Goal: Communication & Community: Answer question/provide support

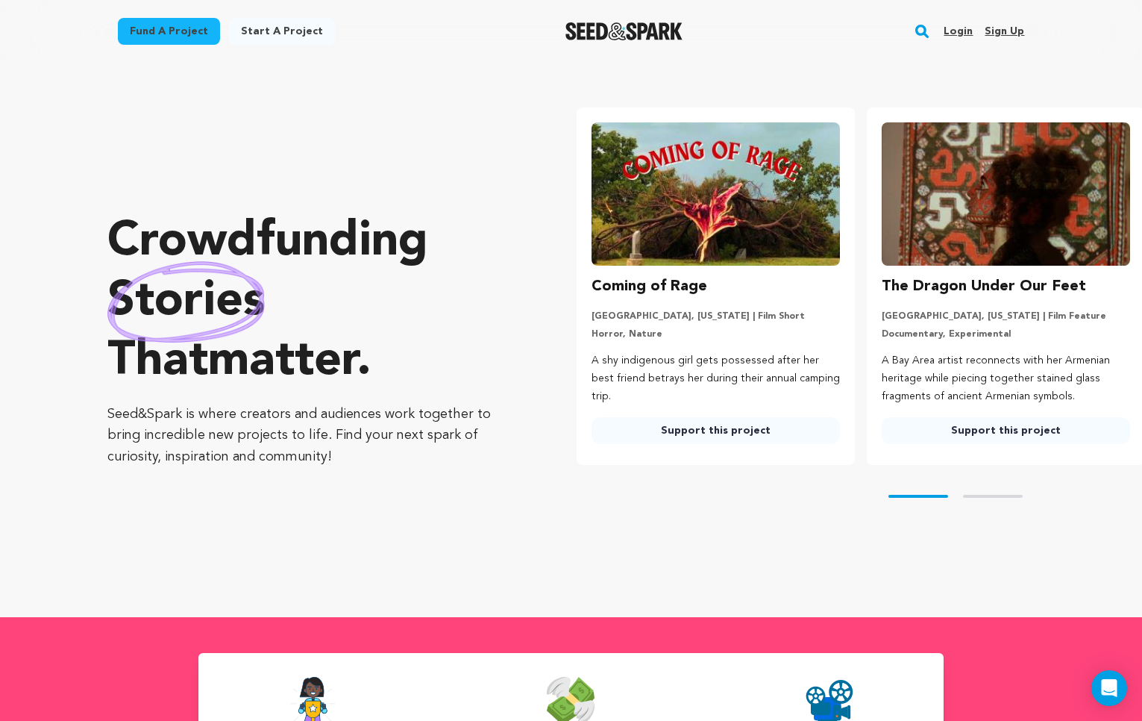
click at [960, 37] on link "Login" at bounding box center [958, 31] width 29 height 24
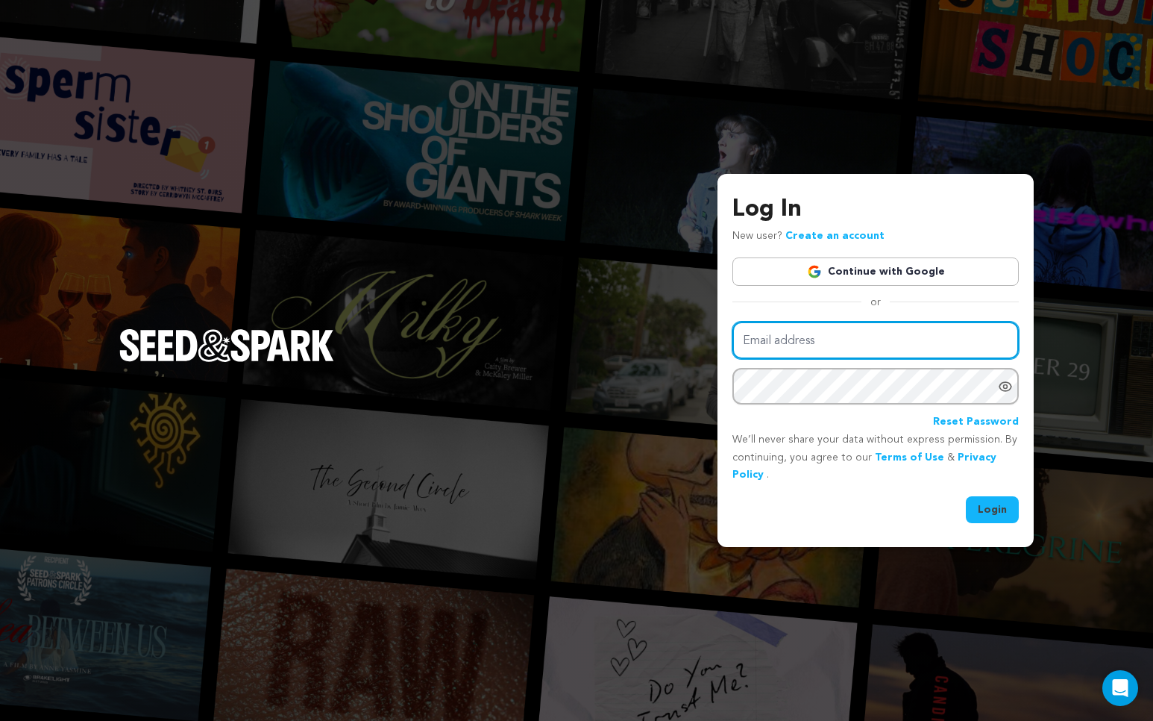
type input "selinakylbooking@gmail.com"
click at [890, 346] on input "selinakylbooking@gmail.com" at bounding box center [876, 341] width 286 height 38
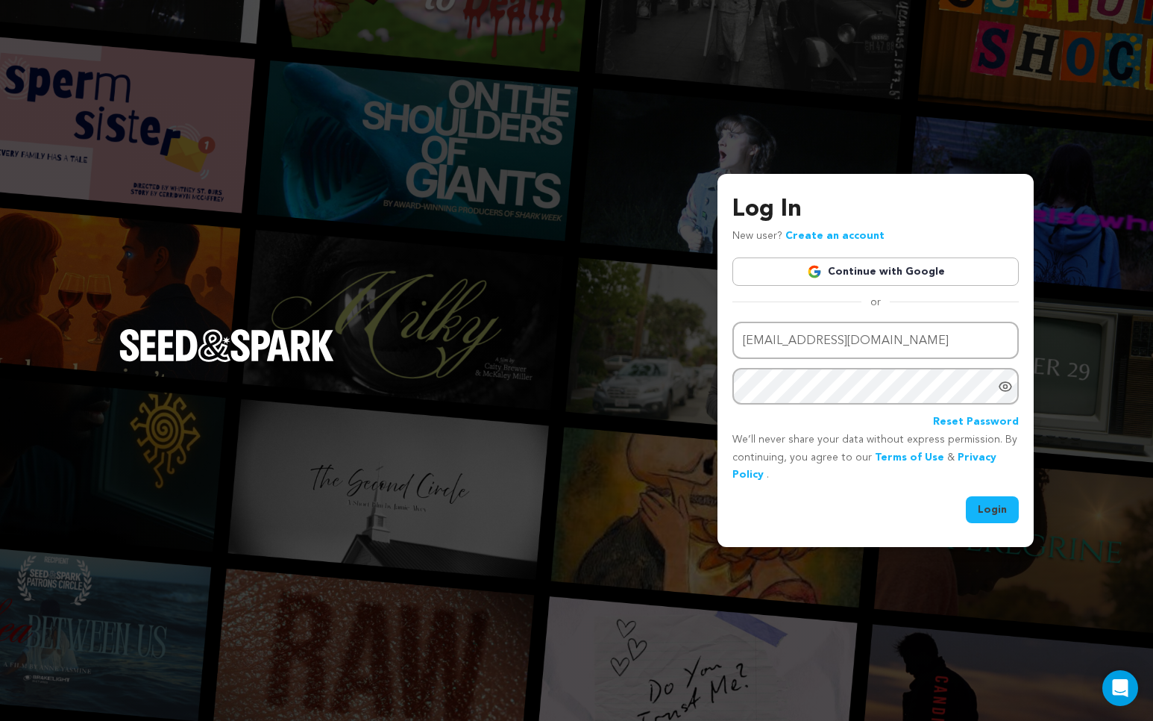
click at [987, 516] on button "Login" at bounding box center [992, 509] width 53 height 27
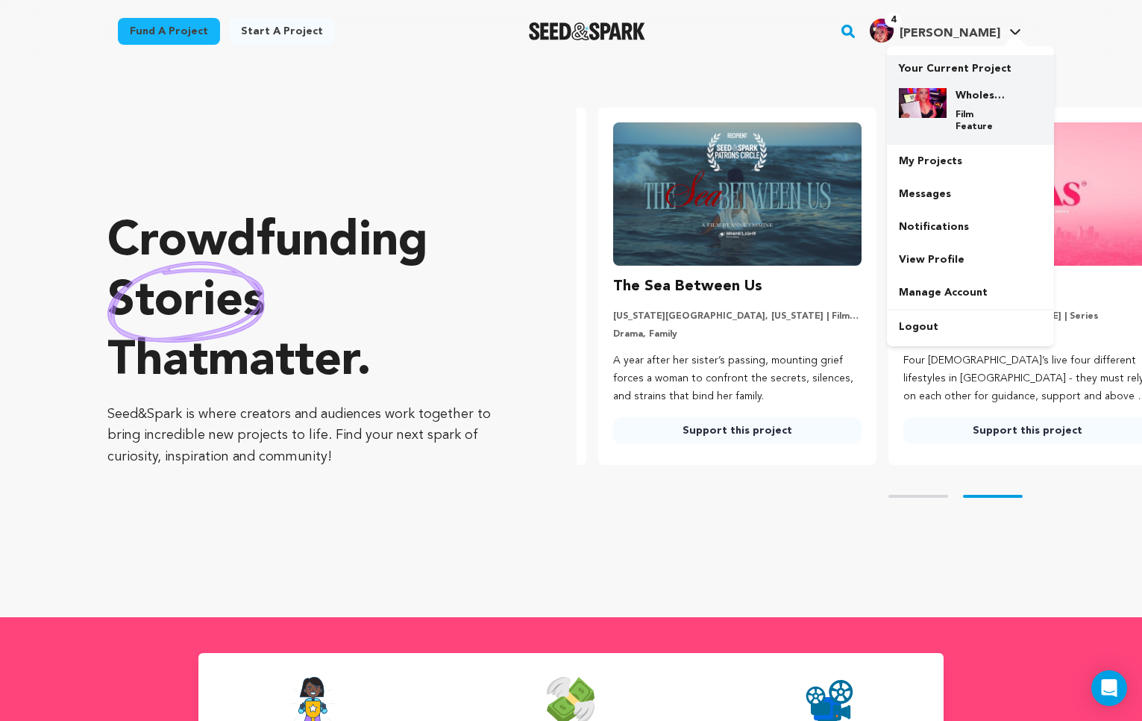
click at [955, 66] on p "Your Current Project" at bounding box center [970, 65] width 143 height 21
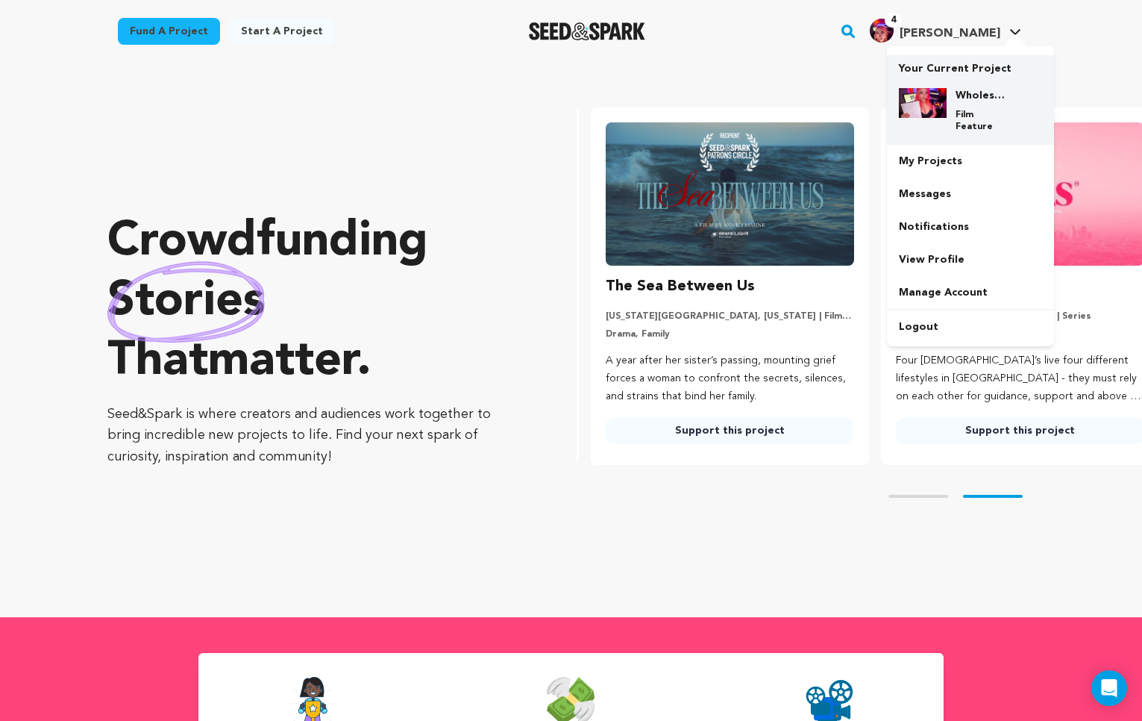
scroll to position [0, 302]
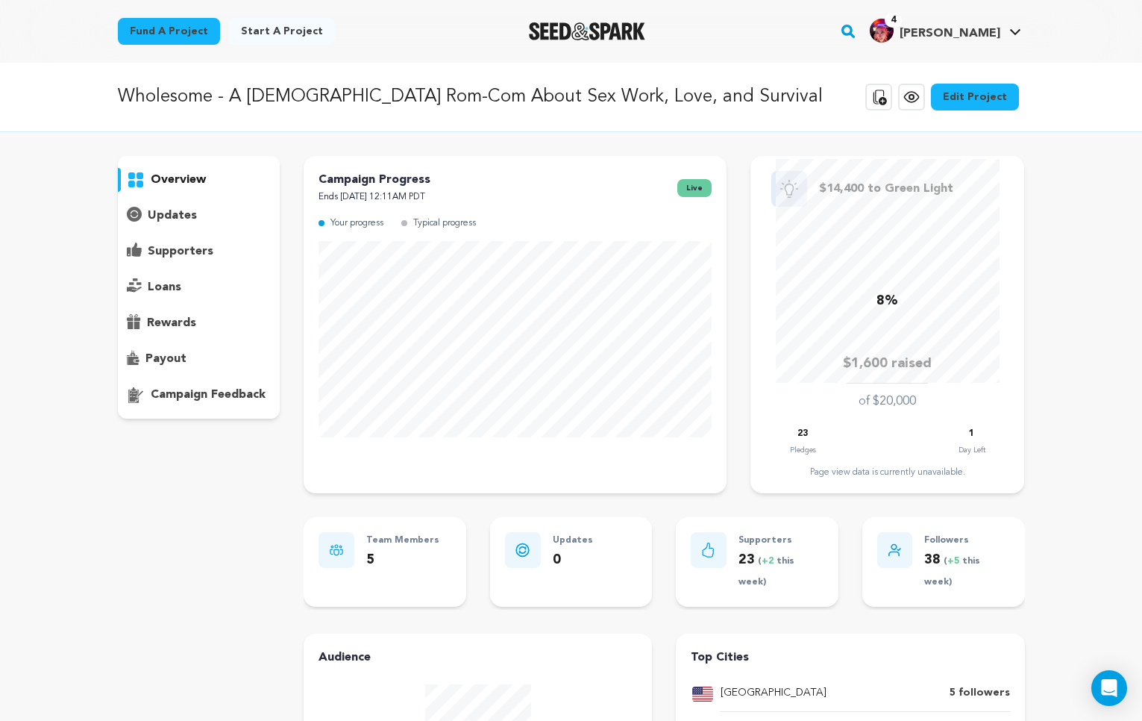
click at [971, 34] on span "[PERSON_NAME]" at bounding box center [950, 34] width 101 height 12
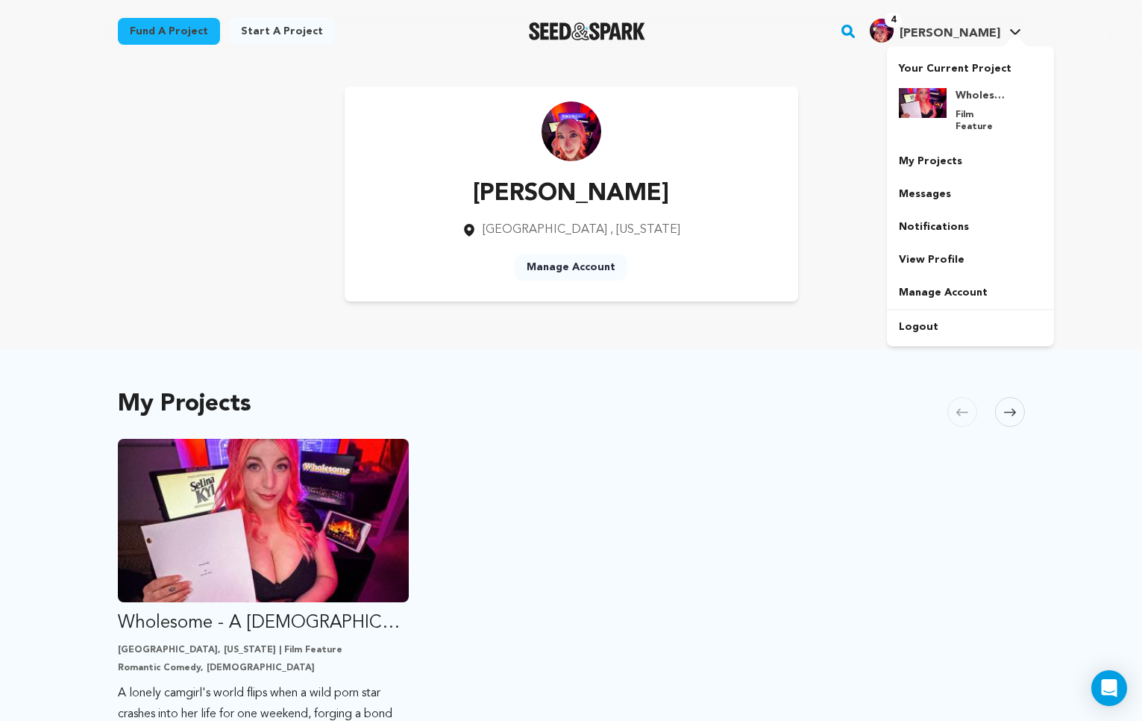
click at [1012, 28] on icon at bounding box center [1015, 31] width 12 height 7
click at [1015, 31] on icon at bounding box center [1015, 31] width 12 height 7
click at [936, 190] on link "Messages" at bounding box center [970, 194] width 167 height 33
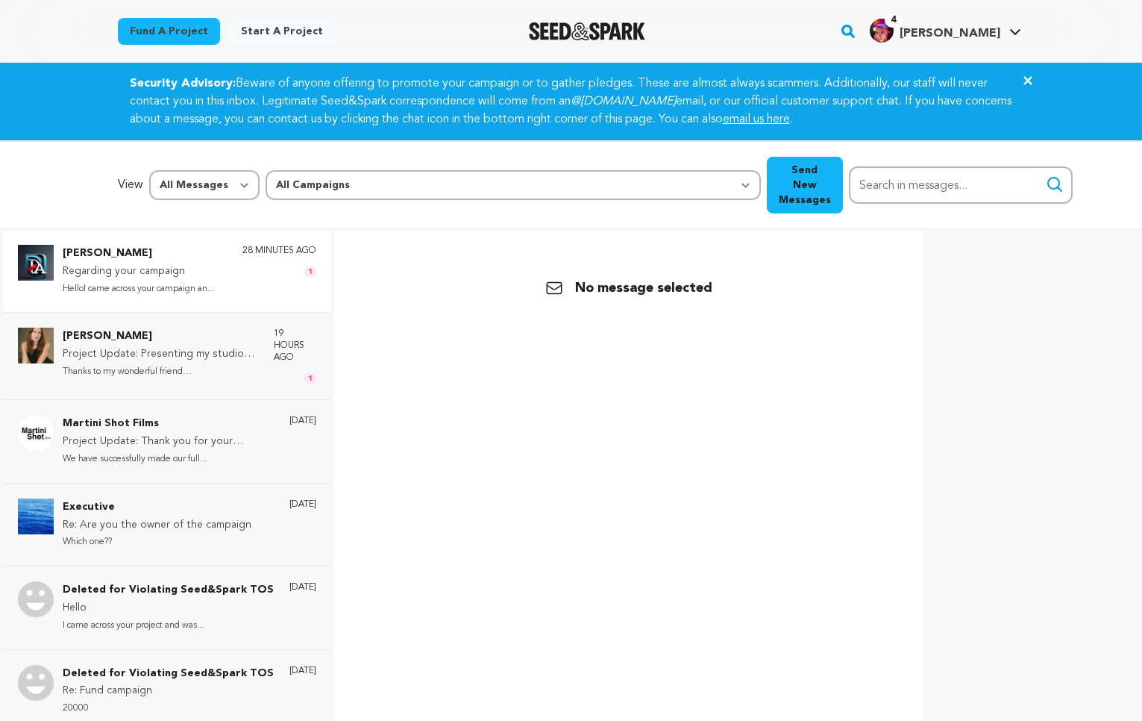
click at [177, 281] on p "HelloI came across your campaign an..." at bounding box center [138, 289] width 151 height 17
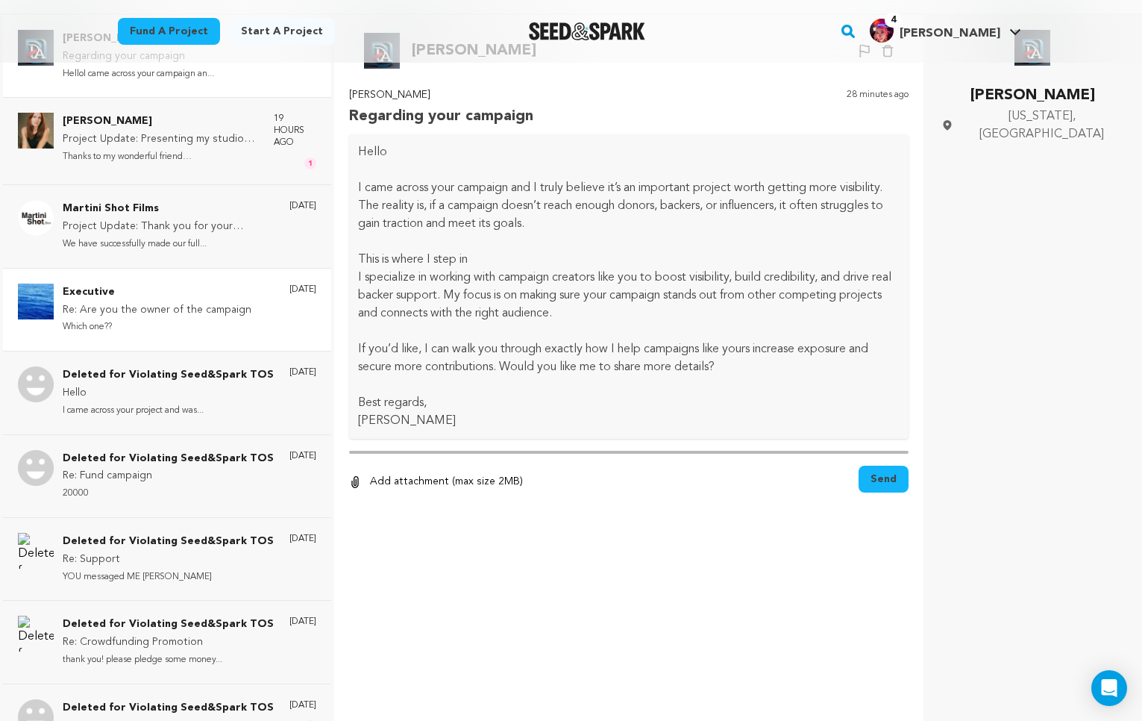
scroll to position [223, 0]
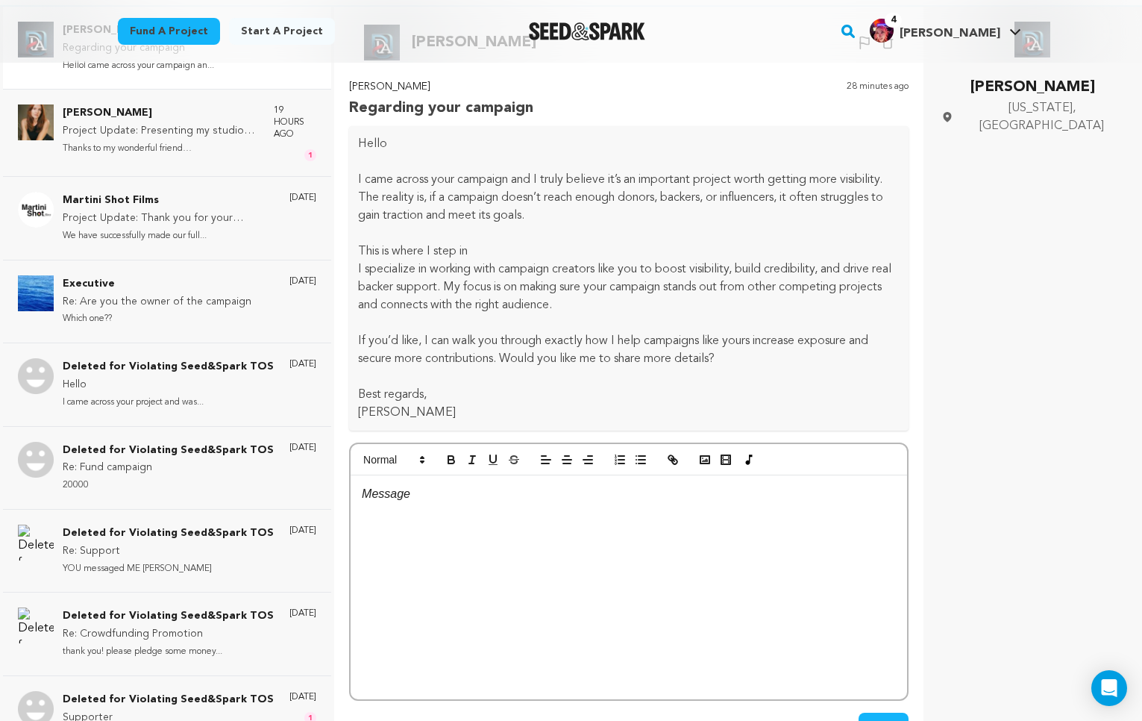
click at [612, 524] on div at bounding box center [629, 587] width 557 height 224
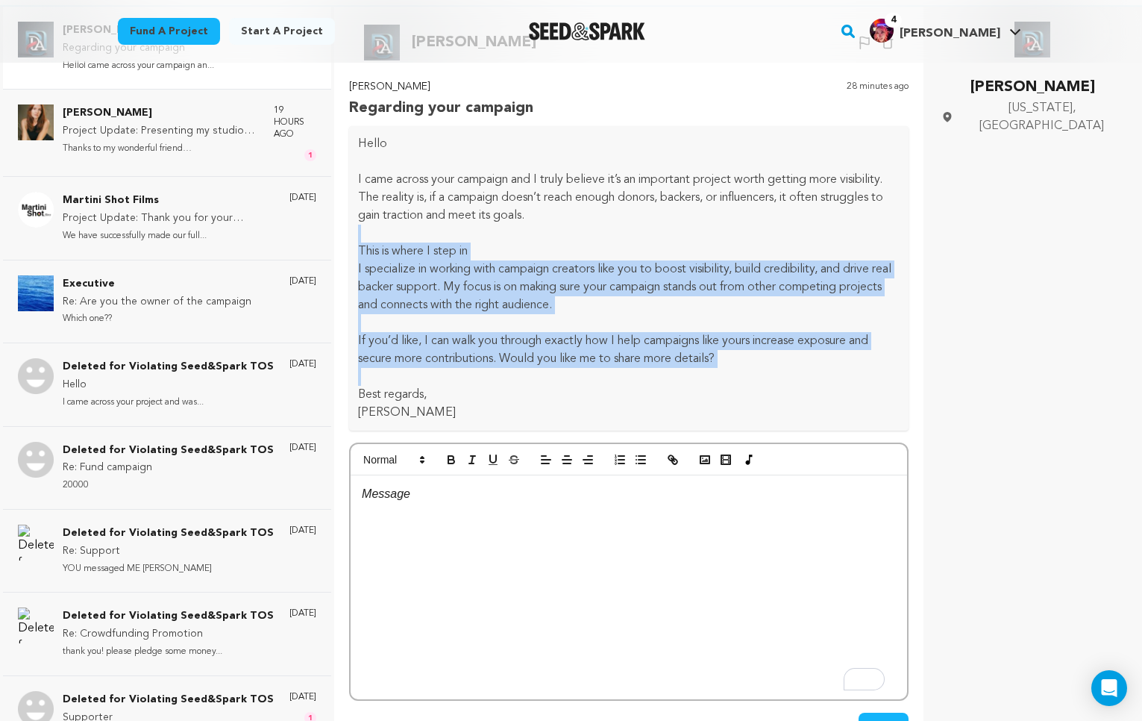
drag, startPoint x: 640, startPoint y: 348, endPoint x: 628, endPoint y: 207, distance: 140.8
click at [627, 204] on div "Hello I came across your campaign and I truly believe it’s an important project…" at bounding box center [629, 278] width 560 height 304
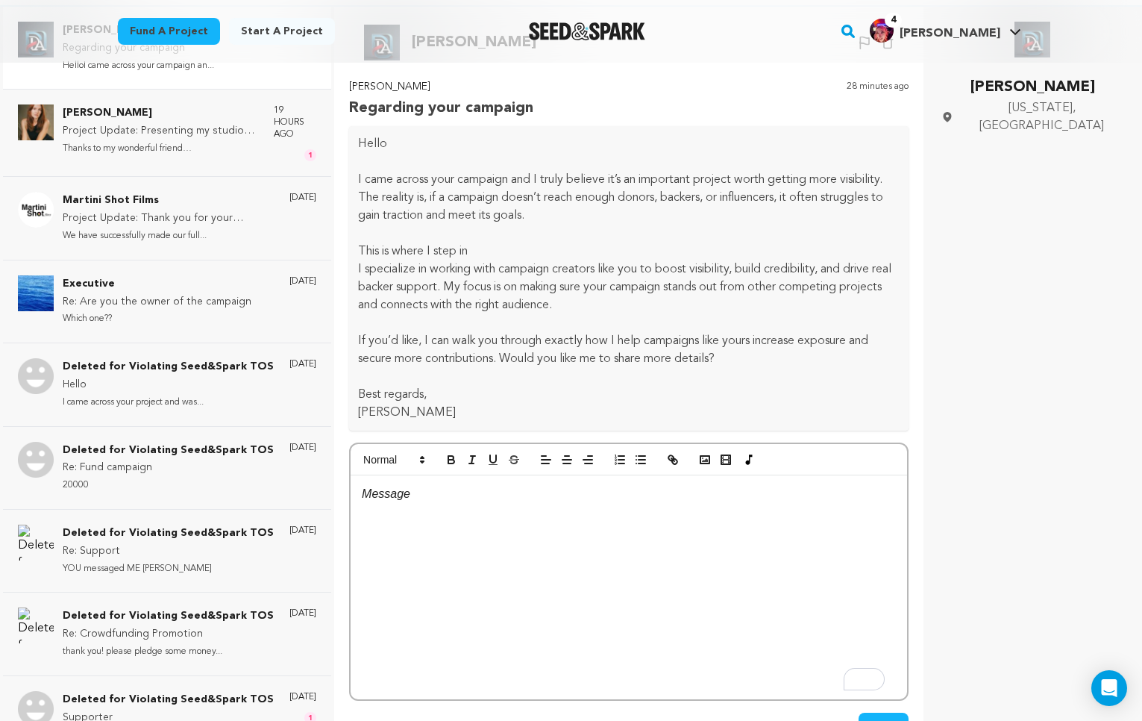
click at [628, 225] on p at bounding box center [629, 234] width 542 height 18
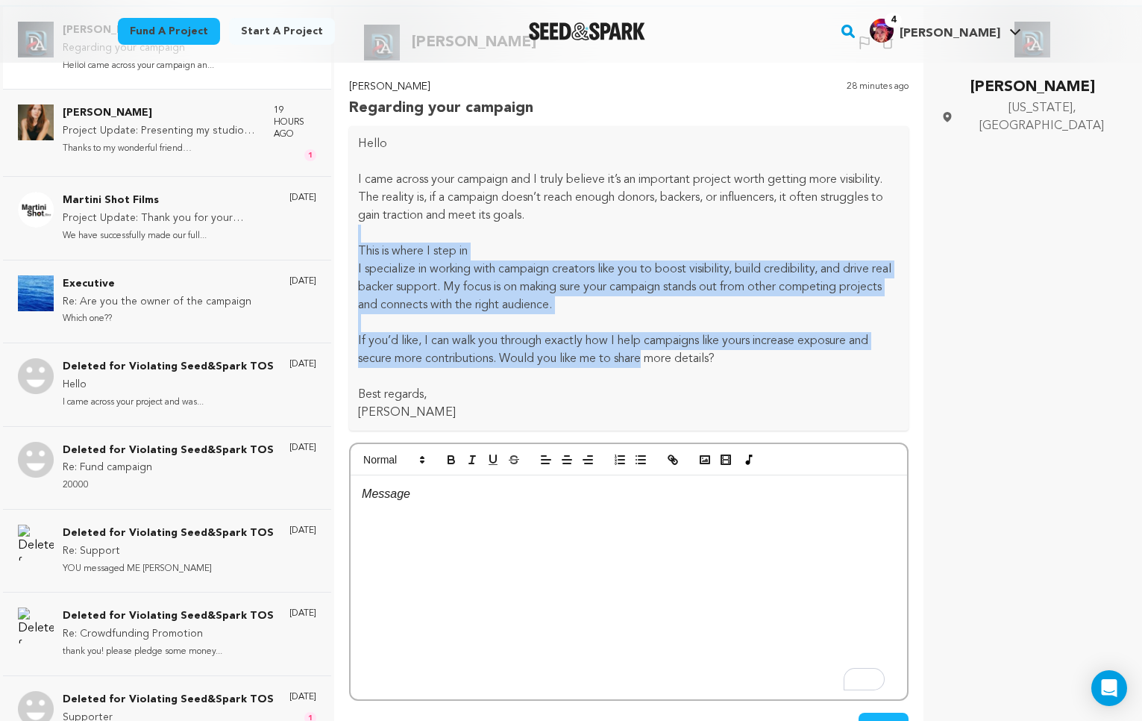
drag, startPoint x: 630, startPoint y: 227, endPoint x: 649, endPoint y: 356, distance: 130.4
click at [649, 342] on div "Hello I came across your campaign and I truly believe it’s an important project…" at bounding box center [629, 278] width 560 height 304
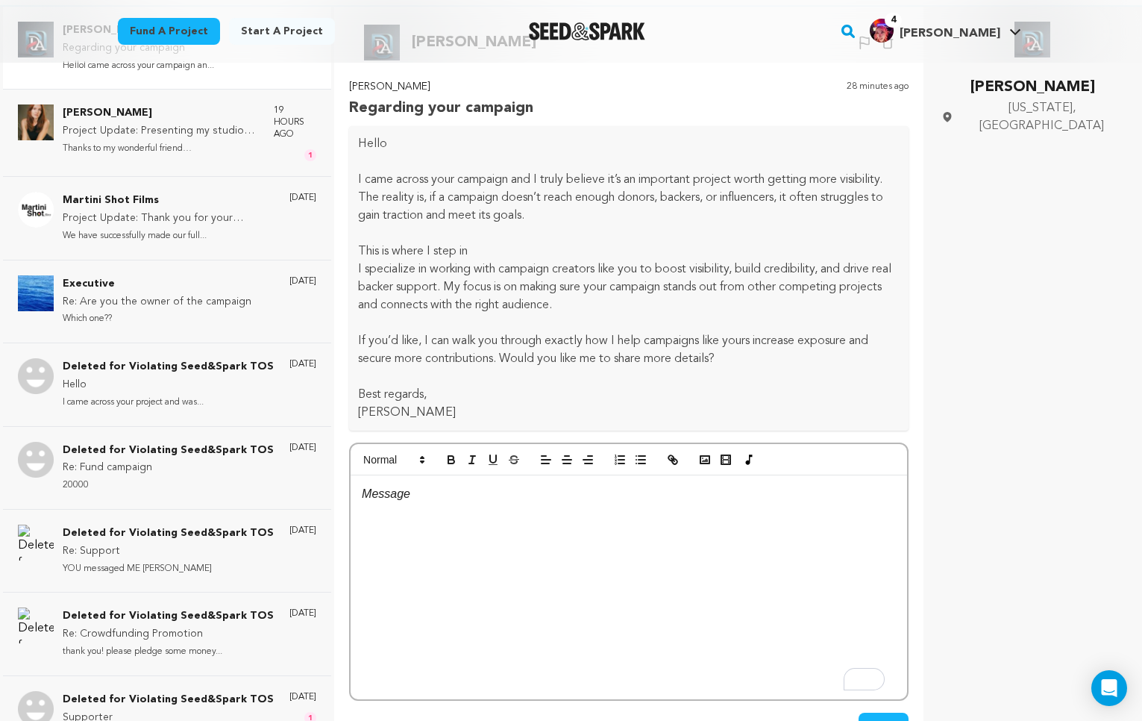
click at [651, 368] on p at bounding box center [629, 377] width 542 height 18
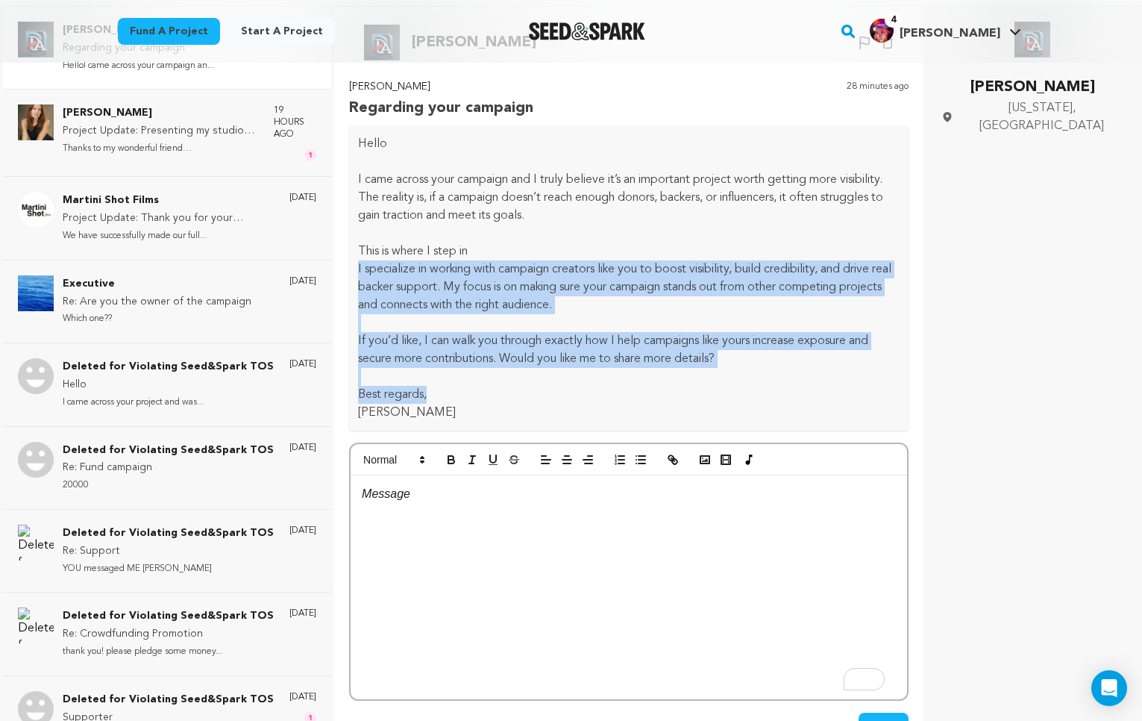
drag, startPoint x: 651, startPoint y: 375, endPoint x: 626, endPoint y: 234, distance: 143.3
click at [626, 234] on div "Hello I came across your campaign and I truly believe it’s an important project…" at bounding box center [629, 278] width 560 height 304
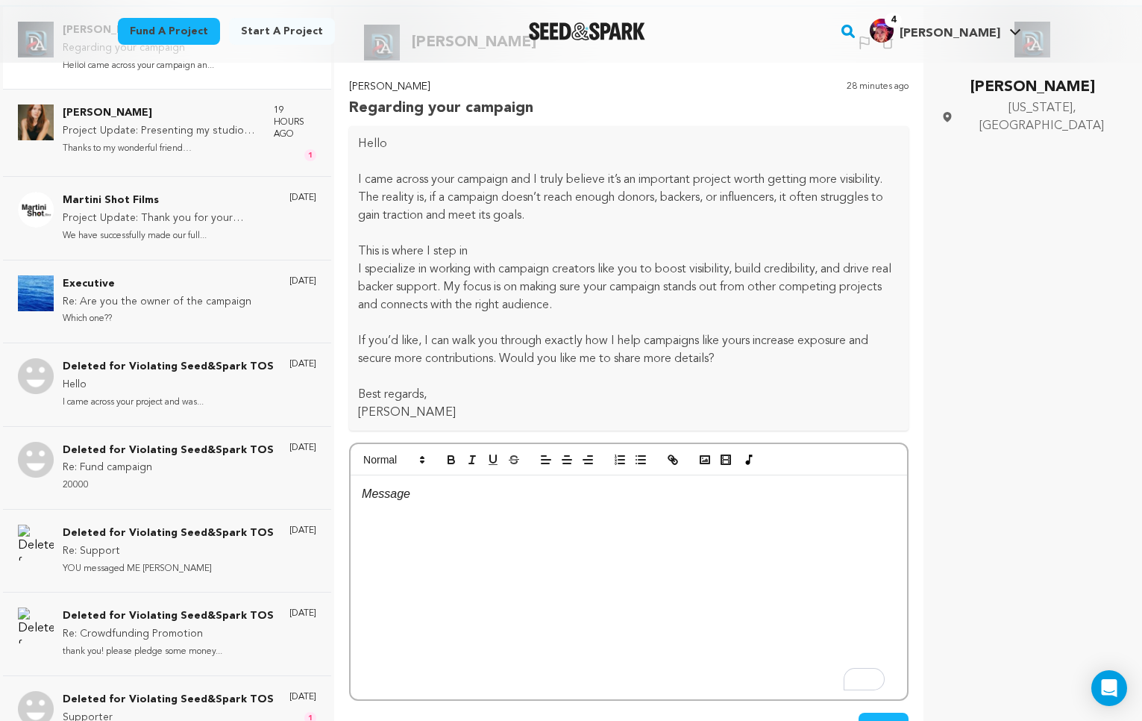
click at [623, 225] on p at bounding box center [629, 234] width 542 height 18
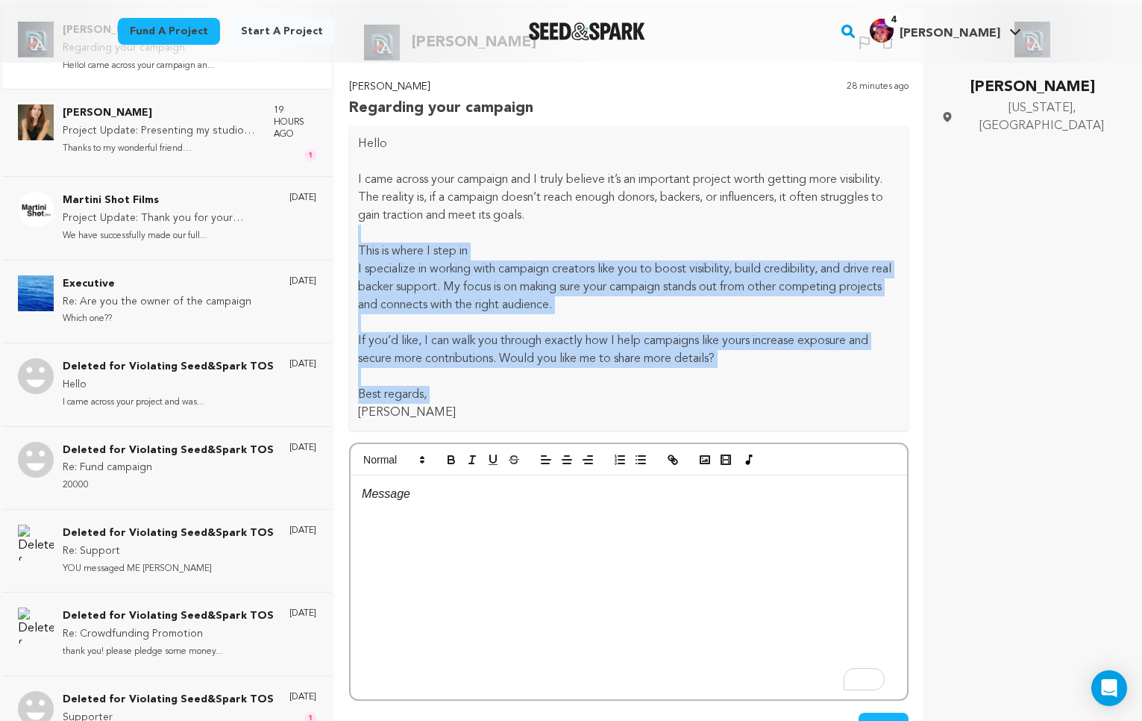
drag, startPoint x: 623, startPoint y: 220, endPoint x: 651, endPoint y: 393, distance: 175.4
click at [650, 385] on div "Hello I came across your campaign and I truly believe it’s an important project…" at bounding box center [629, 278] width 560 height 304
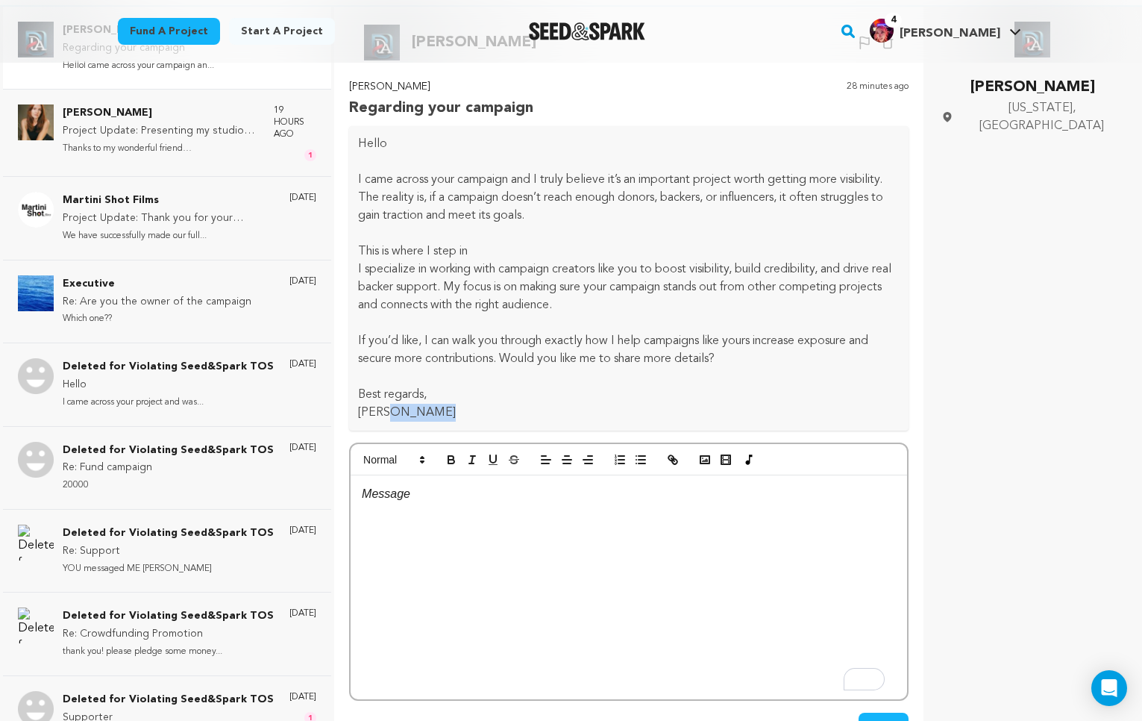
click at [651, 404] on p "[PERSON_NAME]" at bounding box center [629, 413] width 542 height 18
drag, startPoint x: 651, startPoint y: 392, endPoint x: 620, endPoint y: 207, distance: 187.7
click at [621, 221] on div "Hello I came across your campaign and I truly believe it’s an important project…" at bounding box center [629, 278] width 560 height 304
click at [620, 225] on p at bounding box center [629, 234] width 542 height 18
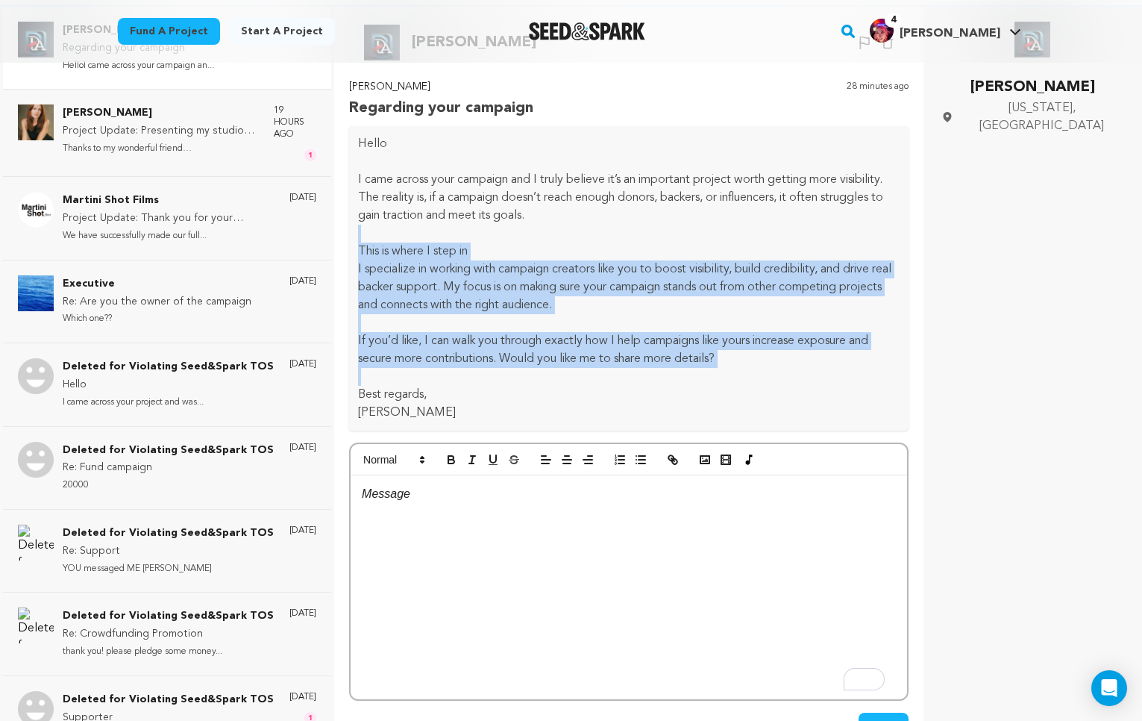
drag, startPoint x: 630, startPoint y: 278, endPoint x: 648, endPoint y: 379, distance: 103.0
click at [645, 367] on div "Hello I came across your campaign and I truly believe it’s an important project…" at bounding box center [629, 278] width 560 height 304
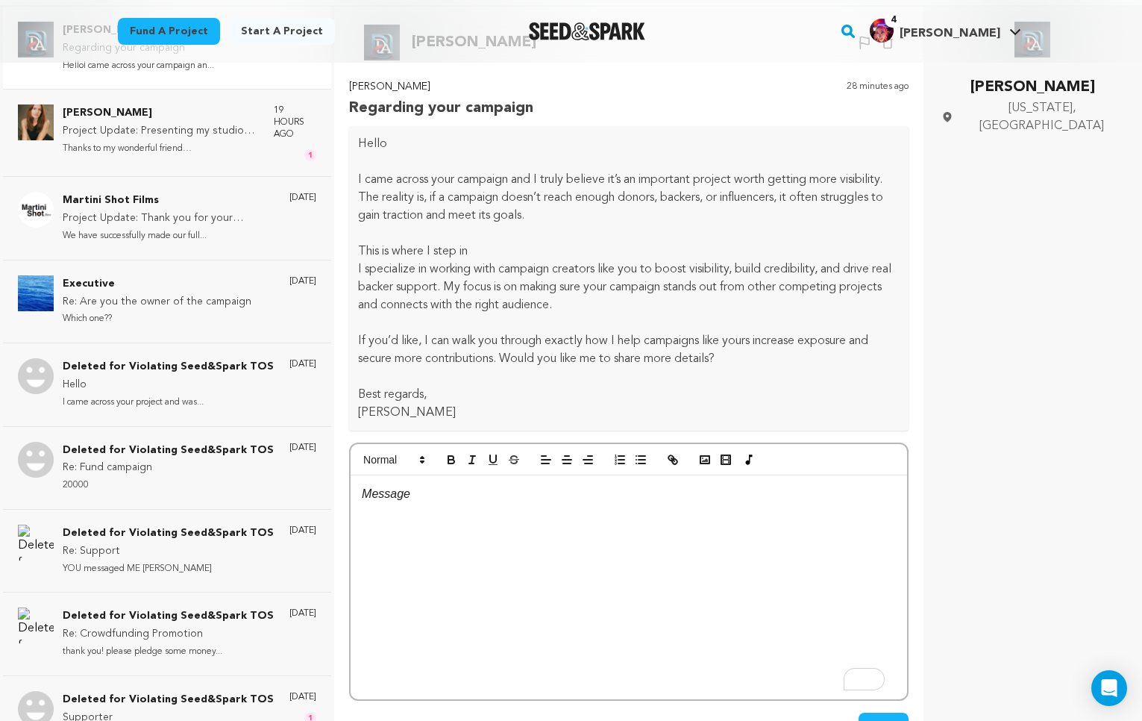
click at [648, 386] on p "Best regards," at bounding box center [629, 395] width 542 height 18
click at [666, 506] on div "To enrich screen reader interactions, please activate Accessibility in Grammarl…" at bounding box center [629, 587] width 557 height 224
